Goal: Task Accomplishment & Management: Manage account settings

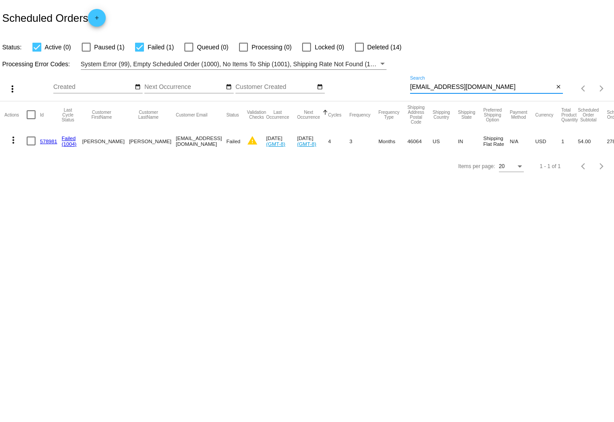
drag, startPoint x: 513, startPoint y: 85, endPoint x: 393, endPoint y: 71, distance: 120.8
click at [393, 71] on div "more_vert Aug Jan Feb Mar [DATE]" at bounding box center [307, 86] width 614 height 32
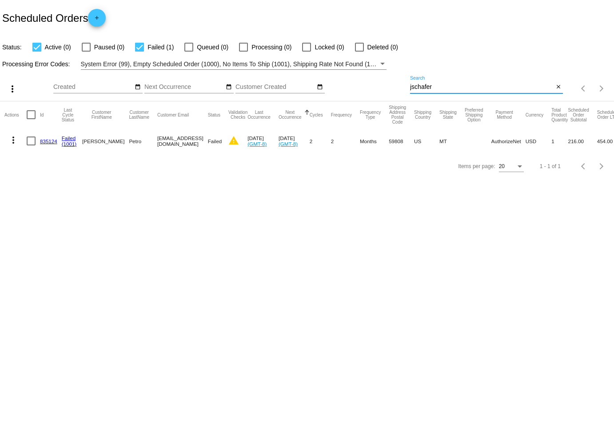
type input "jschafer"
click at [13, 135] on mat-icon "more_vert" at bounding box center [13, 140] width 11 height 11
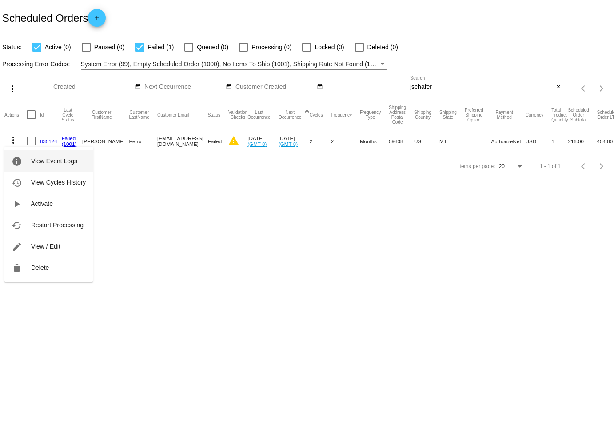
click at [37, 159] on span "View Event Logs" at bounding box center [54, 160] width 46 height 7
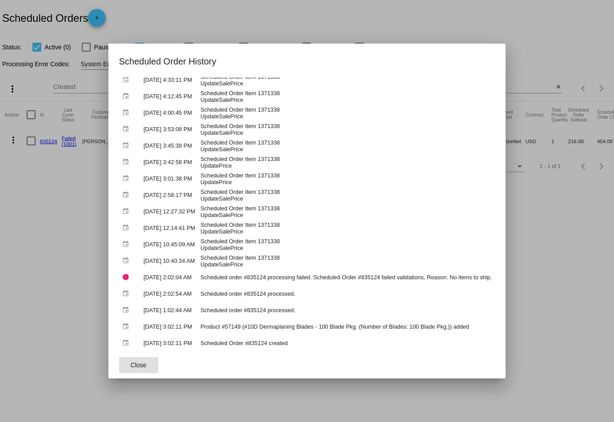
scroll to position [379, 0]
click at [141, 362] on button "Close" at bounding box center [138, 365] width 39 height 16
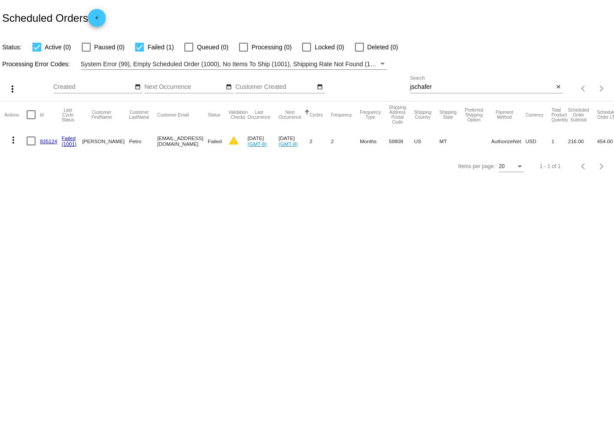
click at [14, 138] on mat-icon "more_vert" at bounding box center [13, 140] width 11 height 11
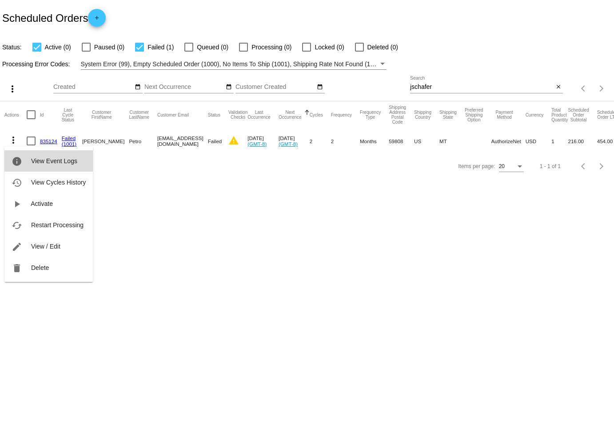
click at [49, 163] on span "View Event Logs" at bounding box center [54, 160] width 46 height 7
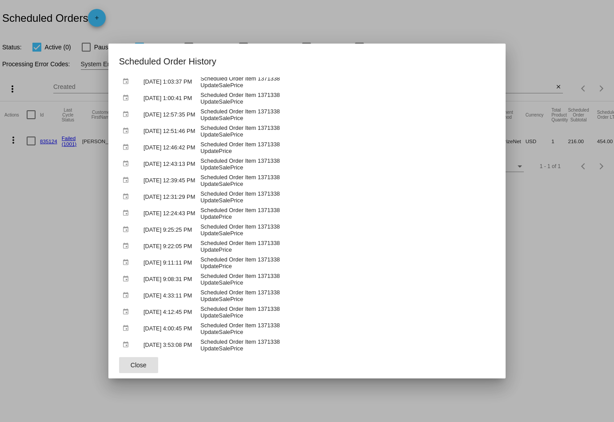
scroll to position [165, 0]
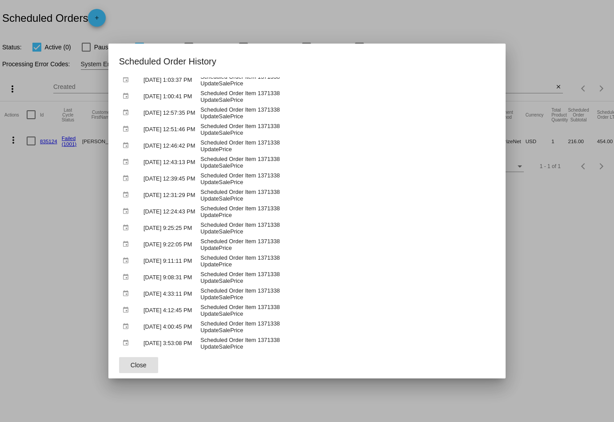
click at [131, 367] on span "Close" at bounding box center [139, 364] width 16 height 7
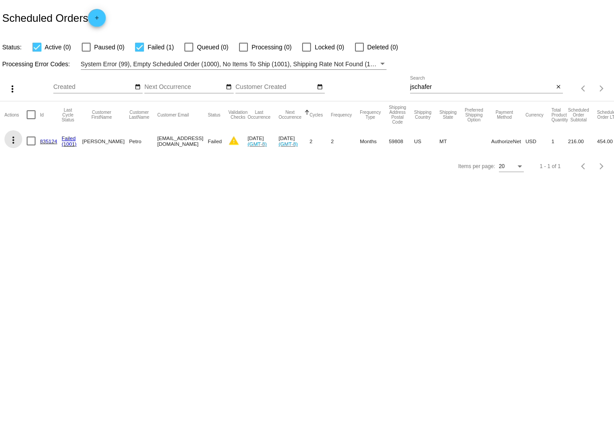
click at [14, 139] on mat-icon "more_vert" at bounding box center [13, 140] width 11 height 11
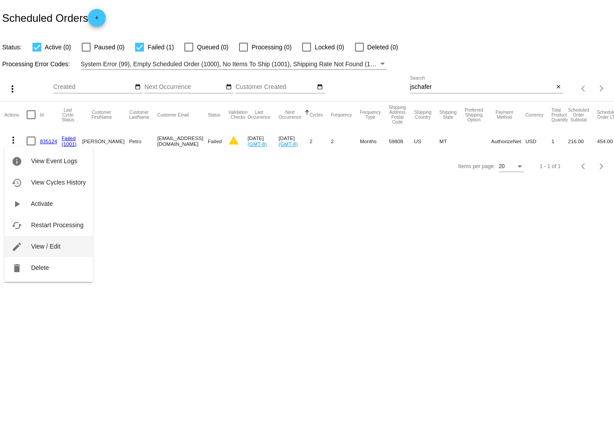
drag, startPoint x: 46, startPoint y: 162, endPoint x: 52, endPoint y: 254, distance: 91.8
click at [52, 254] on div "info View Event Logs history View Cycles History play_arrow Activate cached Res…" at bounding box center [48, 214] width 88 height 135
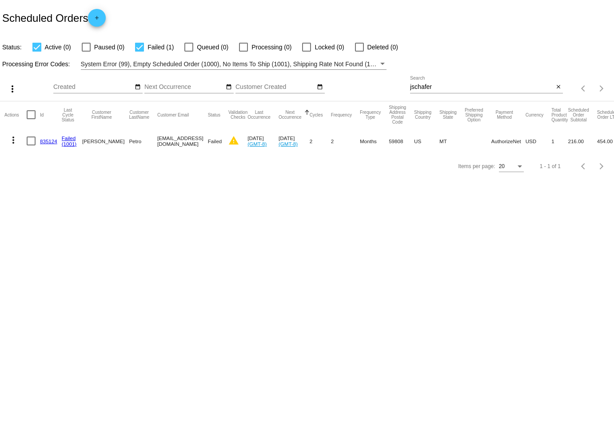
click at [13, 141] on mat-icon "more_vert" at bounding box center [13, 140] width 11 height 11
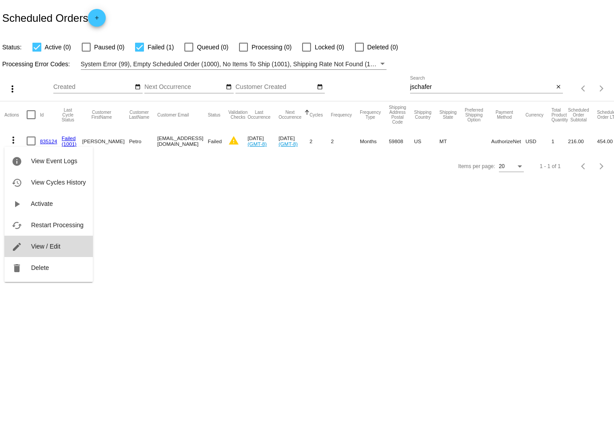
click at [43, 249] on span "View / Edit" at bounding box center [45, 246] width 29 height 7
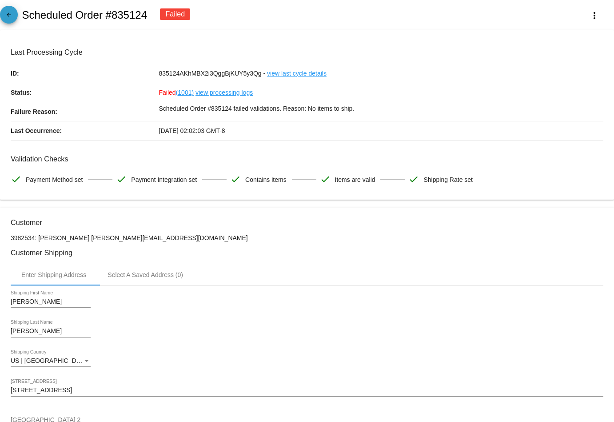
click at [12, 20] on mat-icon "arrow_back" at bounding box center [9, 17] width 11 height 11
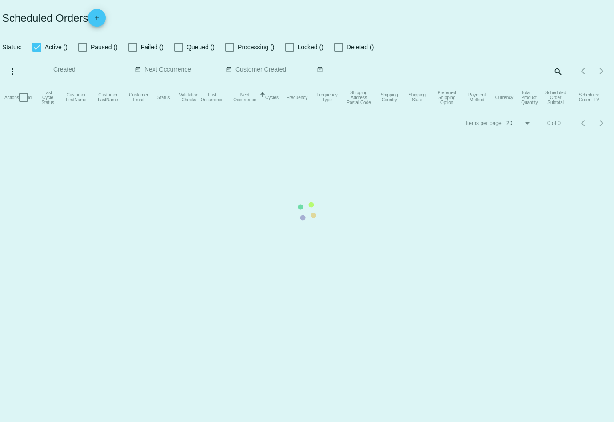
checkbox input "true"
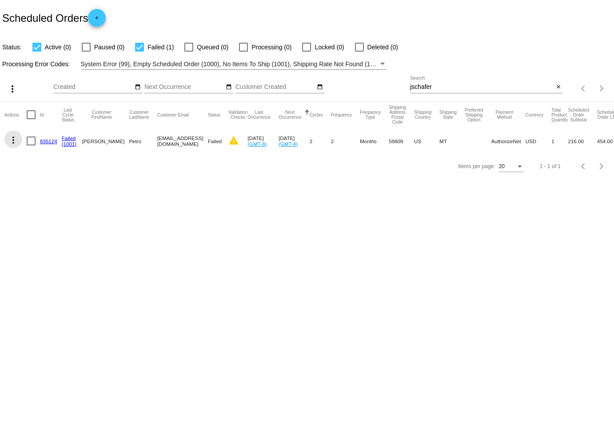
click at [16, 137] on mat-icon "more_vert" at bounding box center [13, 140] width 11 height 11
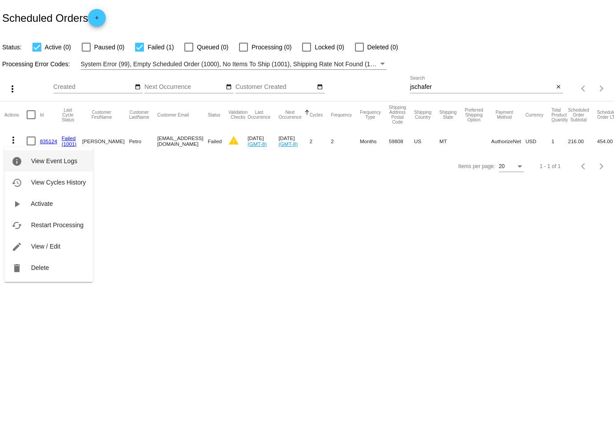
click at [42, 154] on button "info View Event Logs" at bounding box center [48, 160] width 88 height 21
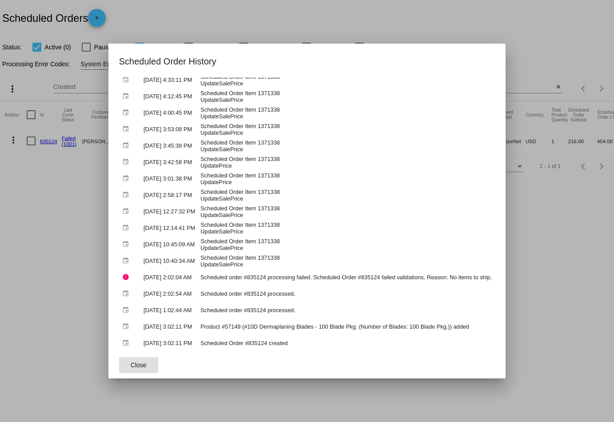
scroll to position [379, 0]
click at [140, 365] on button "Close" at bounding box center [138, 365] width 39 height 16
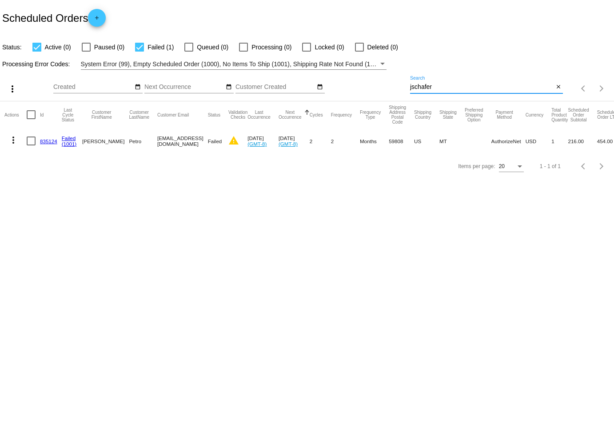
drag, startPoint x: 448, startPoint y: 84, endPoint x: 357, endPoint y: 84, distance: 91.1
click at [357, 84] on div "more_vert Aug Jan Feb Mar [DATE]" at bounding box center [307, 86] width 614 height 32
paste input "[EMAIL_ADDRESS][DOMAIN_NAME]"
type input "[EMAIL_ADDRESS][DOMAIN_NAME]"
